Goal: Transaction & Acquisition: Book appointment/travel/reservation

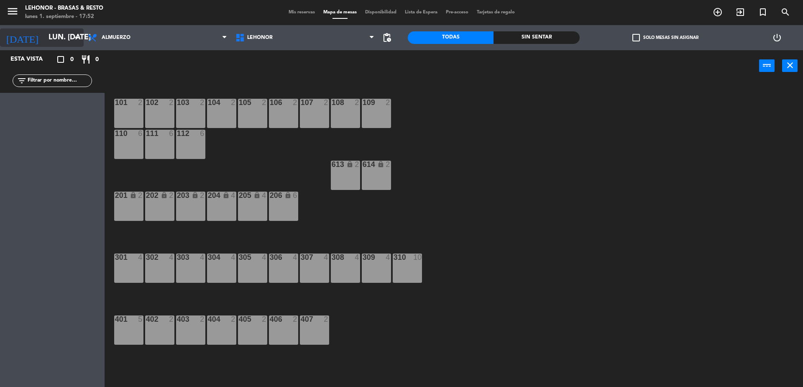
click at [59, 37] on input "lun. [DATE]" at bounding box center [92, 37] width 97 height 17
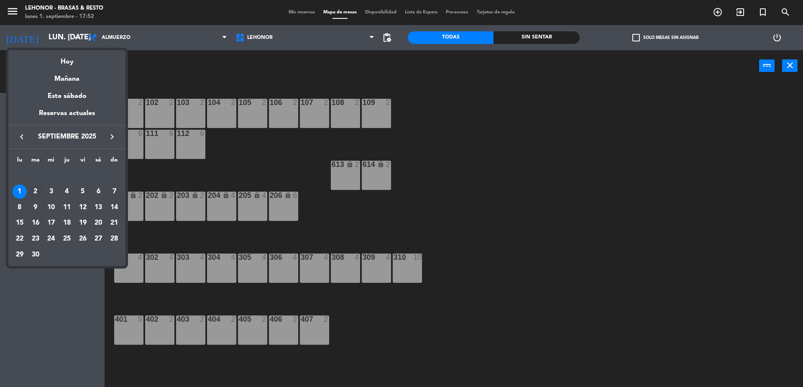
click at [36, 190] on div "2" at bounding box center [35, 192] width 14 height 14
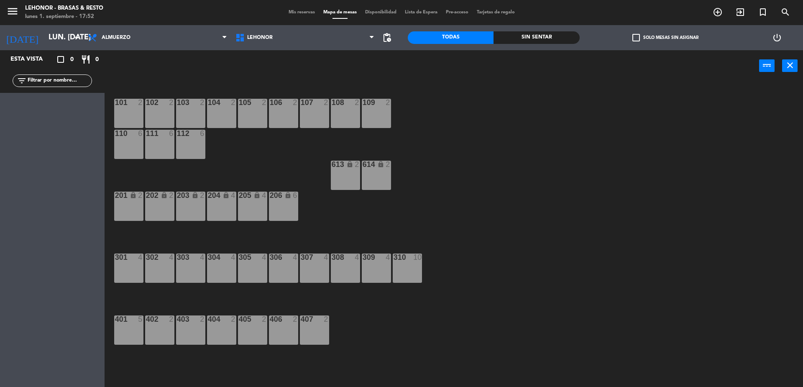
type input "[DATE] sep."
click at [280, 110] on div "106 2" at bounding box center [283, 113] width 29 height 29
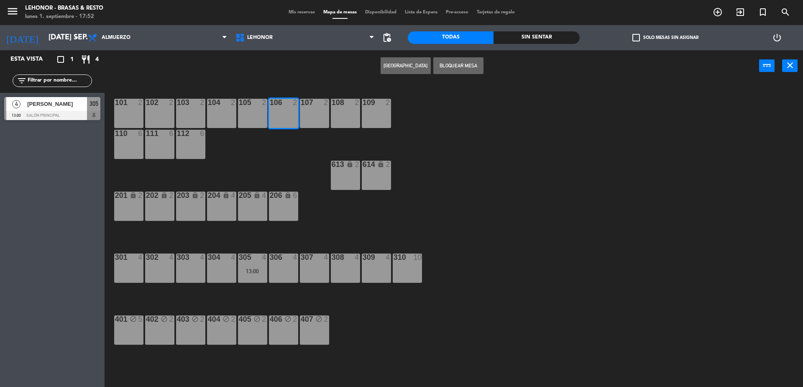
click at [414, 64] on button "[GEOGRAPHIC_DATA]" at bounding box center [406, 65] width 50 height 17
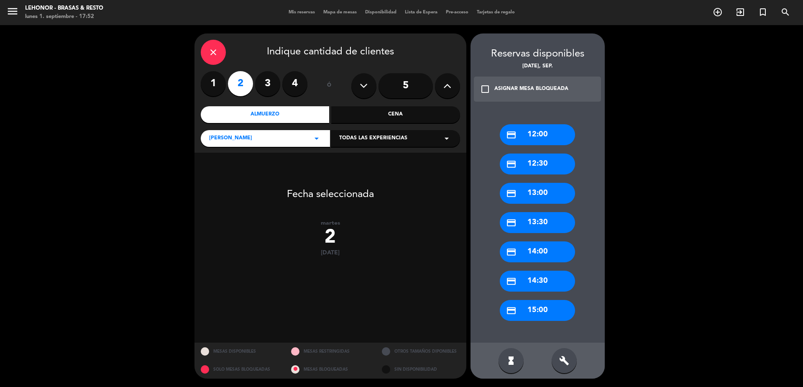
click at [540, 192] on div "credit_card 13:00" at bounding box center [537, 193] width 75 height 21
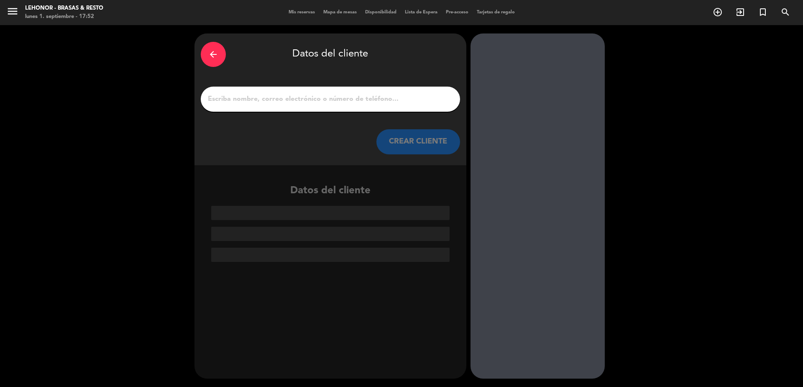
click at [234, 98] on input "1" at bounding box center [330, 99] width 247 height 12
type input "a"
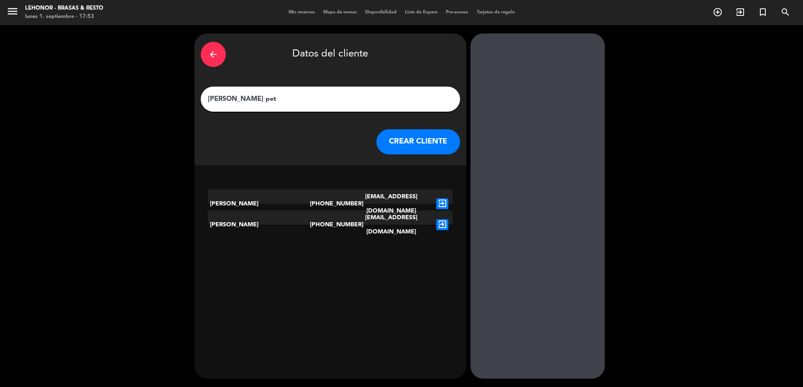
type input "[PERSON_NAME] pet"
click at [442, 219] on icon "exit_to_app" at bounding box center [442, 224] width 12 height 11
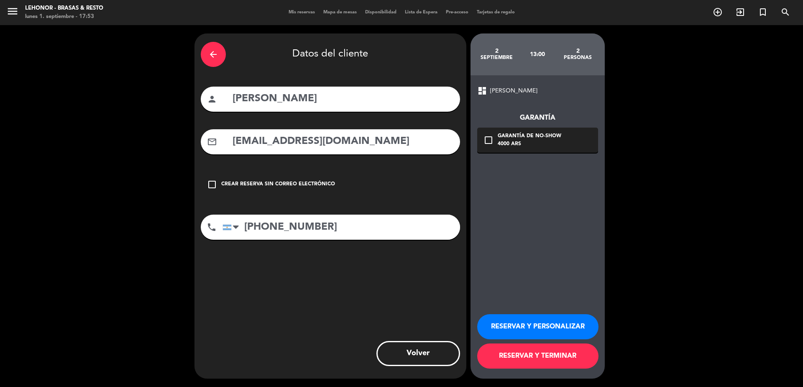
click at [486, 139] on icon "check_box_outline_blank" at bounding box center [489, 140] width 10 height 10
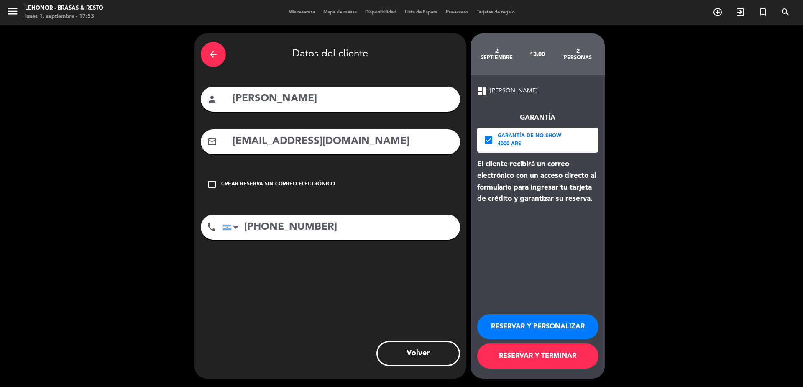
click at [531, 356] on button "RESERVAR Y TERMINAR" at bounding box center [537, 356] width 121 height 25
